Goal: Contribute content

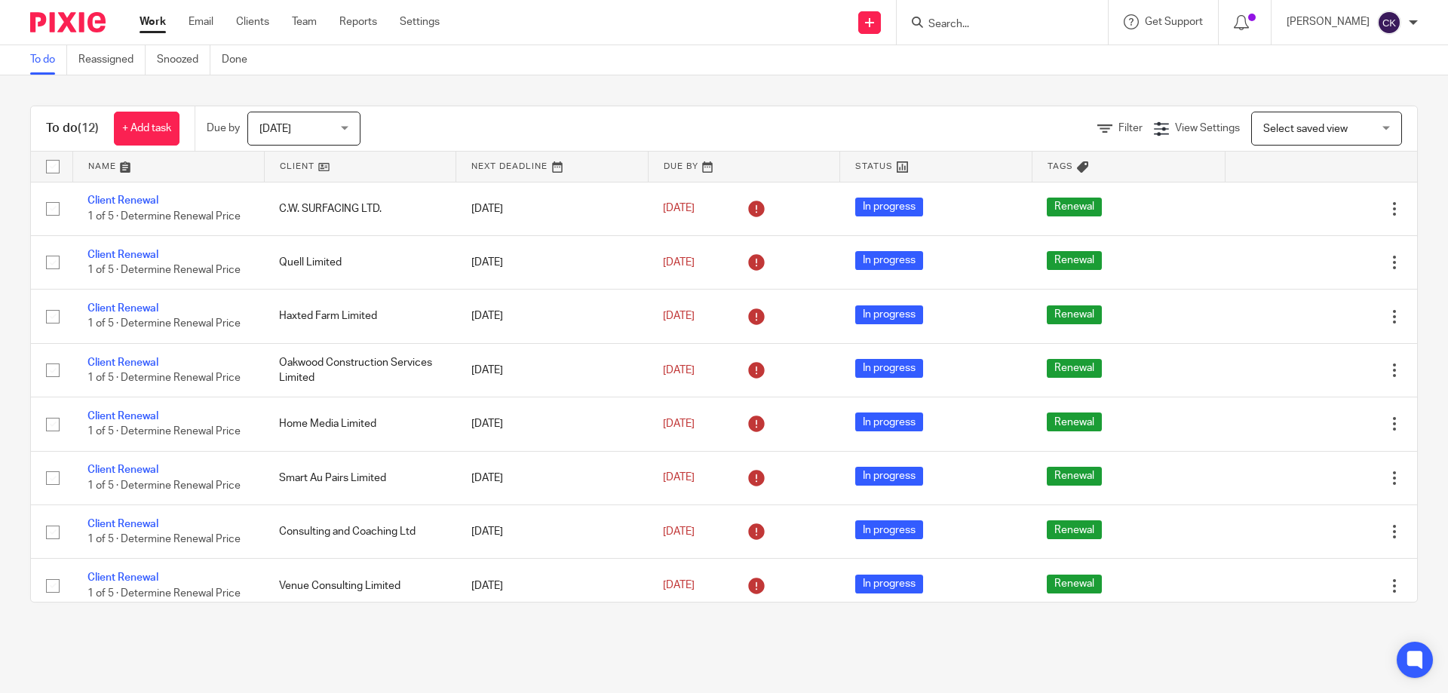
click at [956, 17] on form at bounding box center [1007, 22] width 161 height 19
click at [941, 23] on input "Search" at bounding box center [995, 25] width 136 height 14
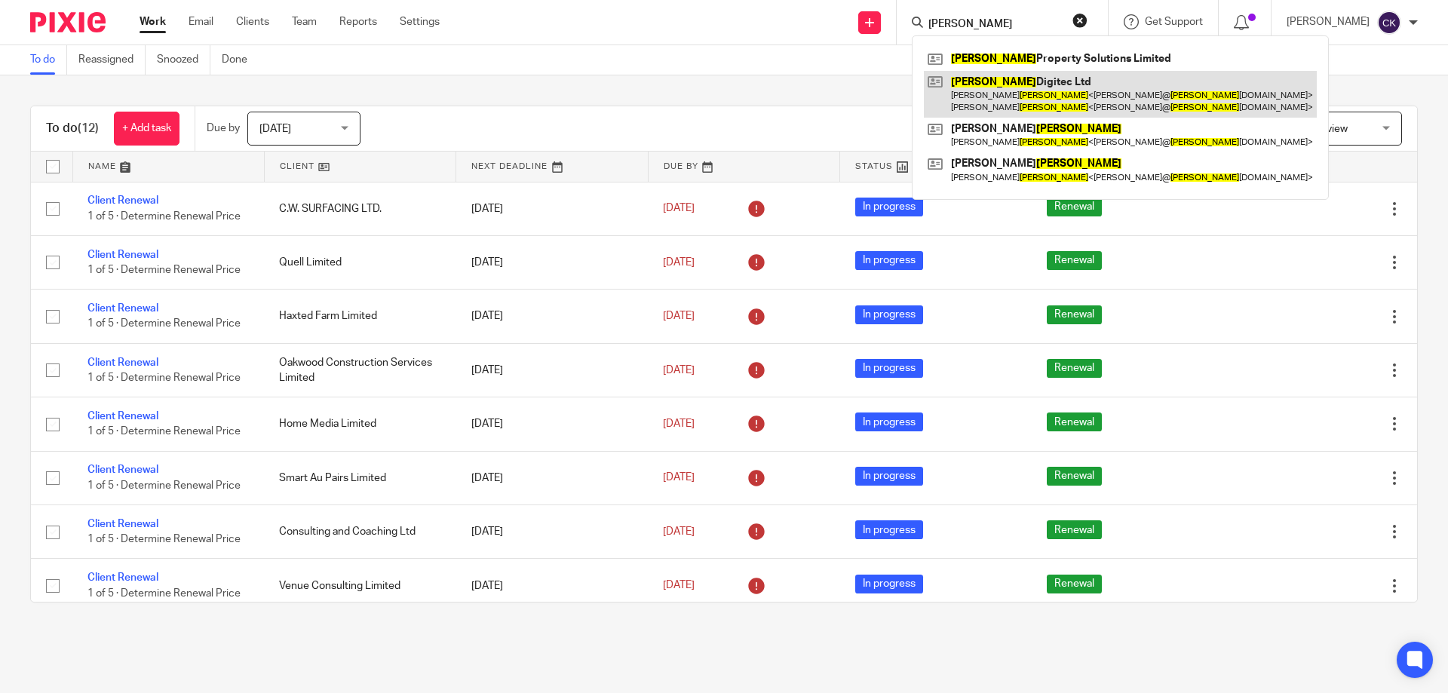
type input "[PERSON_NAME]"
click at [986, 81] on link at bounding box center [1120, 94] width 393 height 47
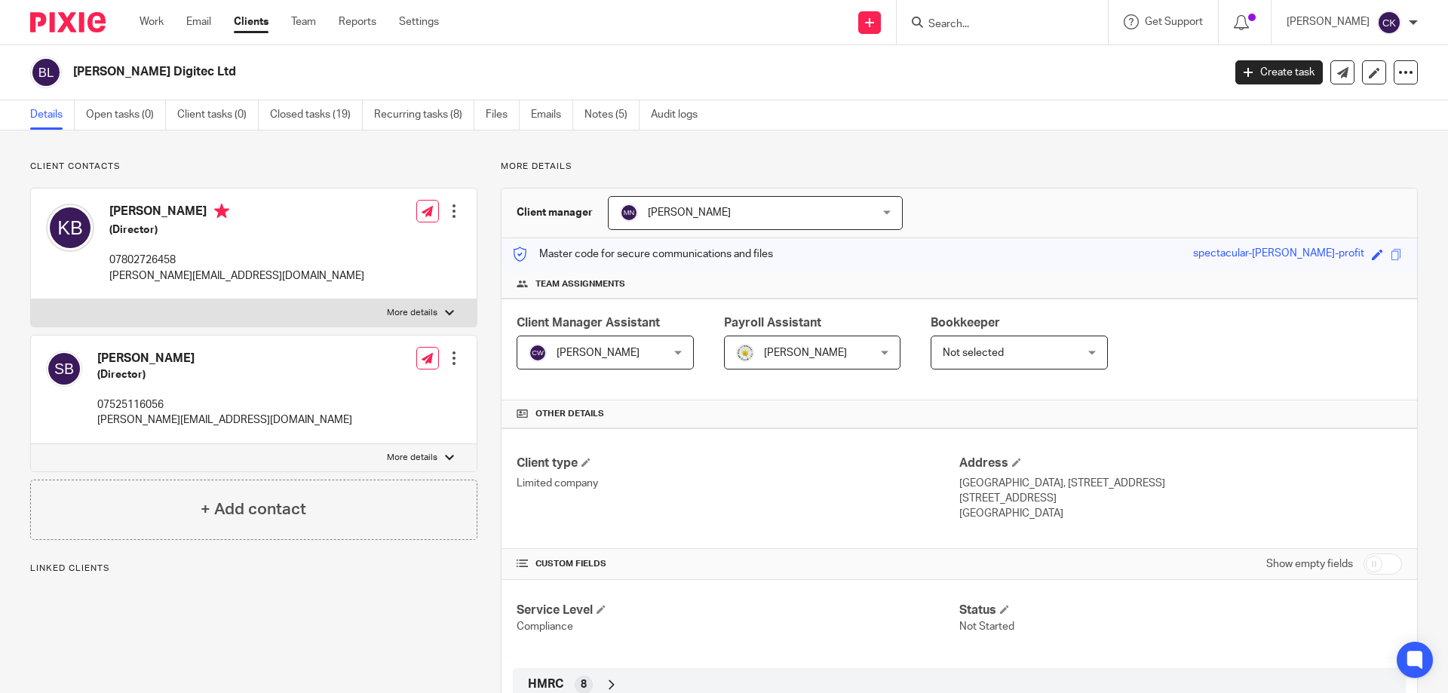
click at [609, 115] on link "Notes (5)" at bounding box center [612, 114] width 55 height 29
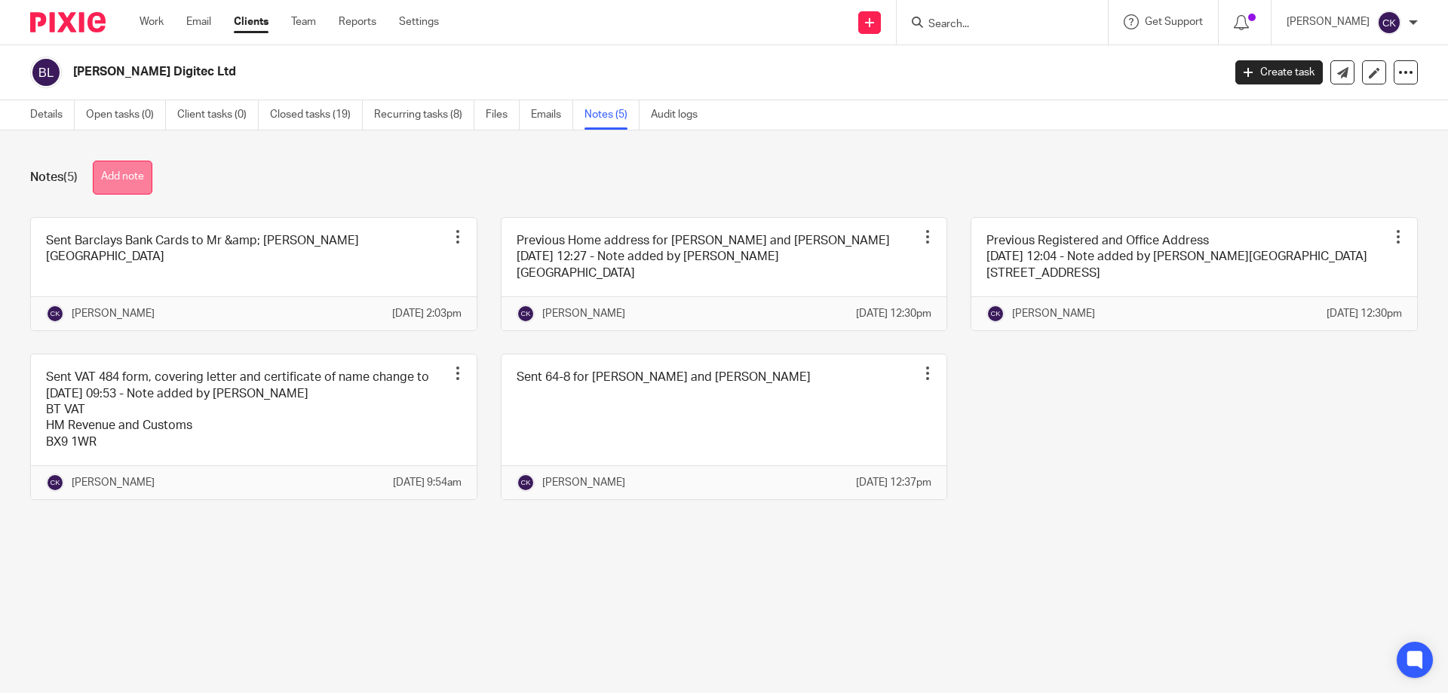
click at [113, 177] on button "Add note" at bounding box center [123, 178] width 60 height 34
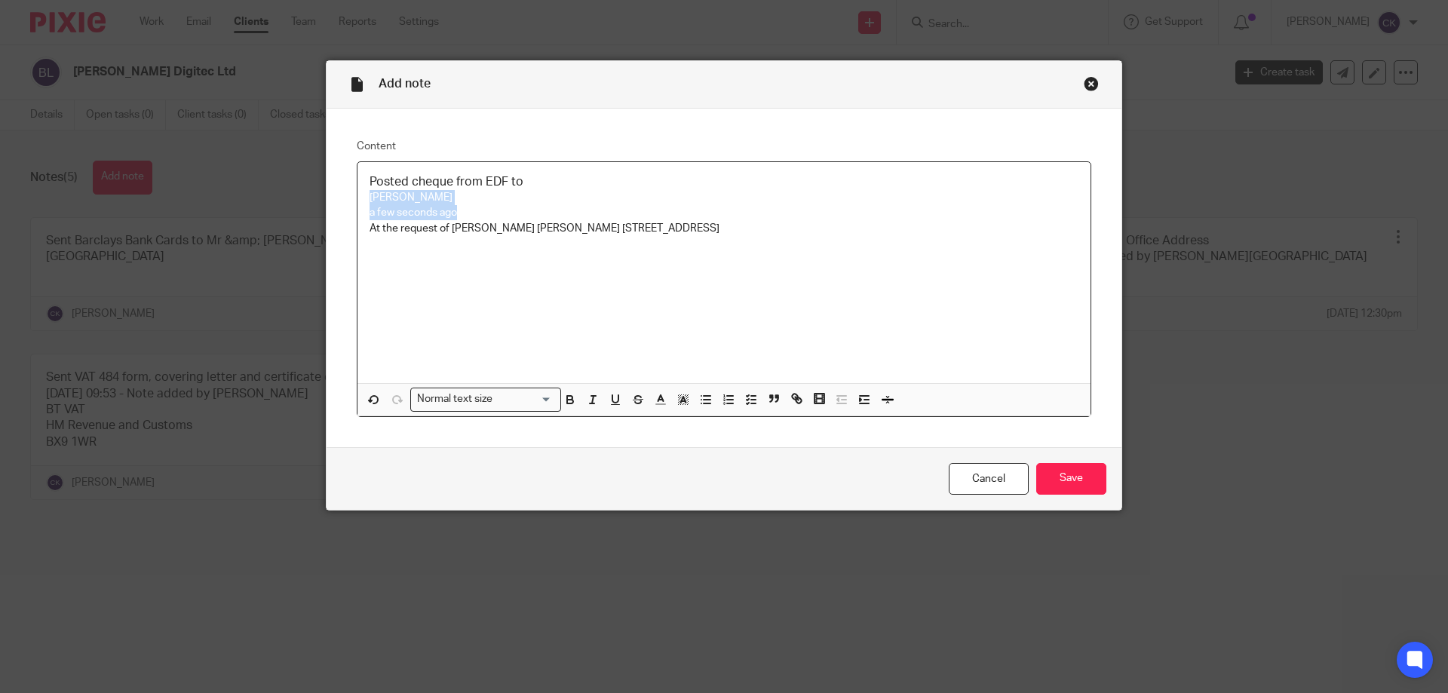
drag, startPoint x: 466, startPoint y: 213, endPoint x: 363, endPoint y: 203, distance: 103.8
click at [363, 203] on div "Posted cheque from EDF to Cassie Keatley a few seconds ago At the request of Sa…" at bounding box center [724, 272] width 733 height 221
click at [517, 212] on p "At the request of Sarah Bowden Emma Gunner New horizon Mill lane Eastry Kent CT…" at bounding box center [724, 212] width 709 height 15
click at [434, 226] on p "Emma Gunner New horizon Mill lane Eastry Kent CT13 0EX" at bounding box center [724, 228] width 709 height 15
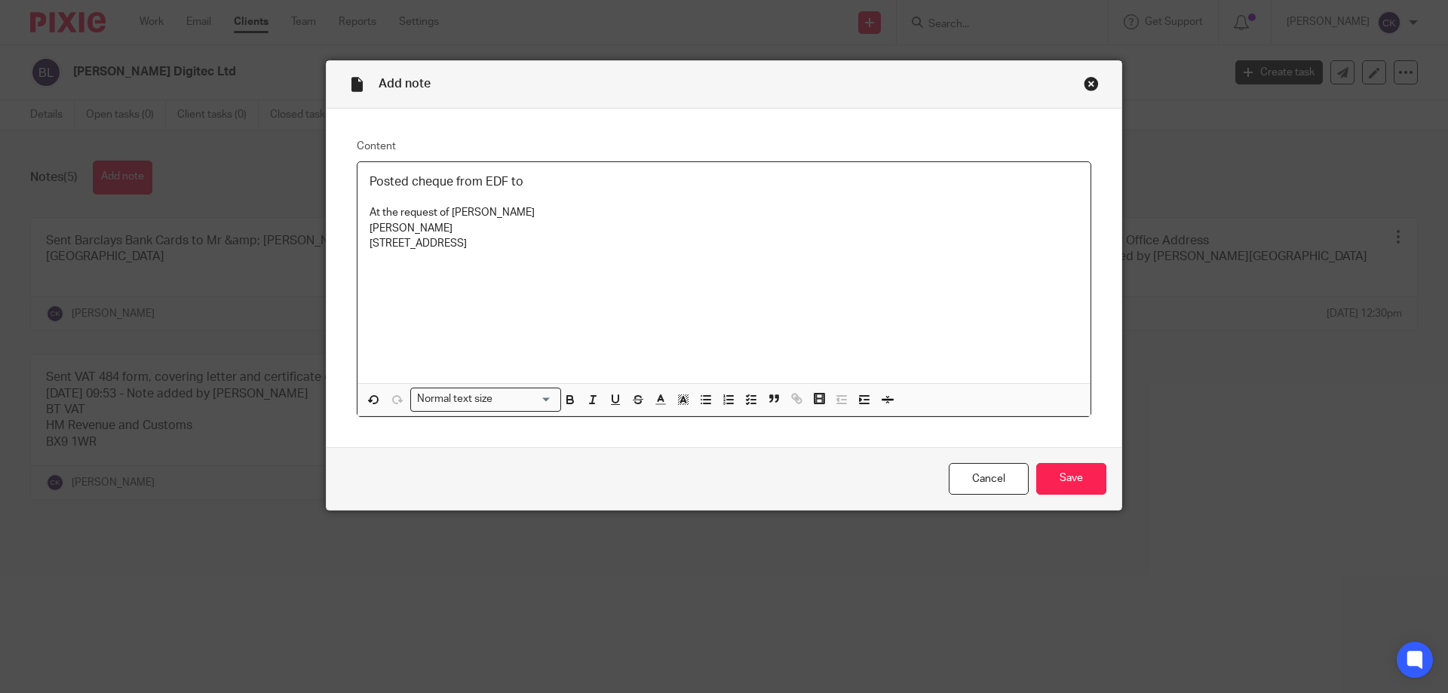
click at [427, 244] on p "New horizon Mill lane Eastry Kent CT13 0EX" at bounding box center [724, 243] width 709 height 15
click at [406, 259] on p "Mill lane Eastry Kent CT13 0EX" at bounding box center [724, 258] width 709 height 15
click at [396, 270] on p "Eastry Kent CT13 0EX" at bounding box center [724, 274] width 709 height 15
click at [389, 288] on p "Kent CT13 0EX" at bounding box center [724, 289] width 709 height 15
click at [1085, 485] on input "Save" at bounding box center [1071, 479] width 70 height 32
